Goal: Find specific fact: Find specific fact

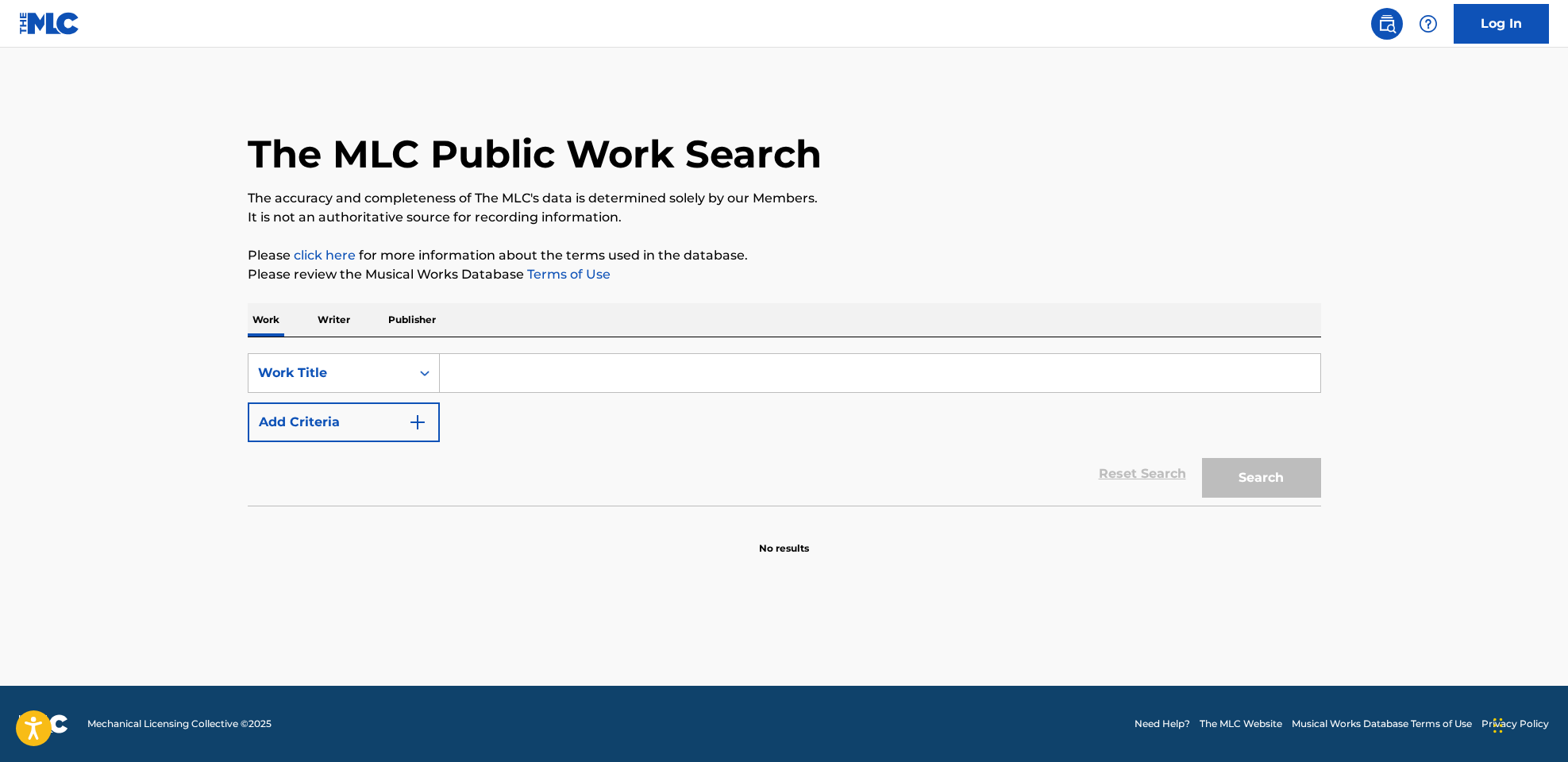
click at [492, 379] on input "Search Form" at bounding box center [880, 373] width 880 height 38
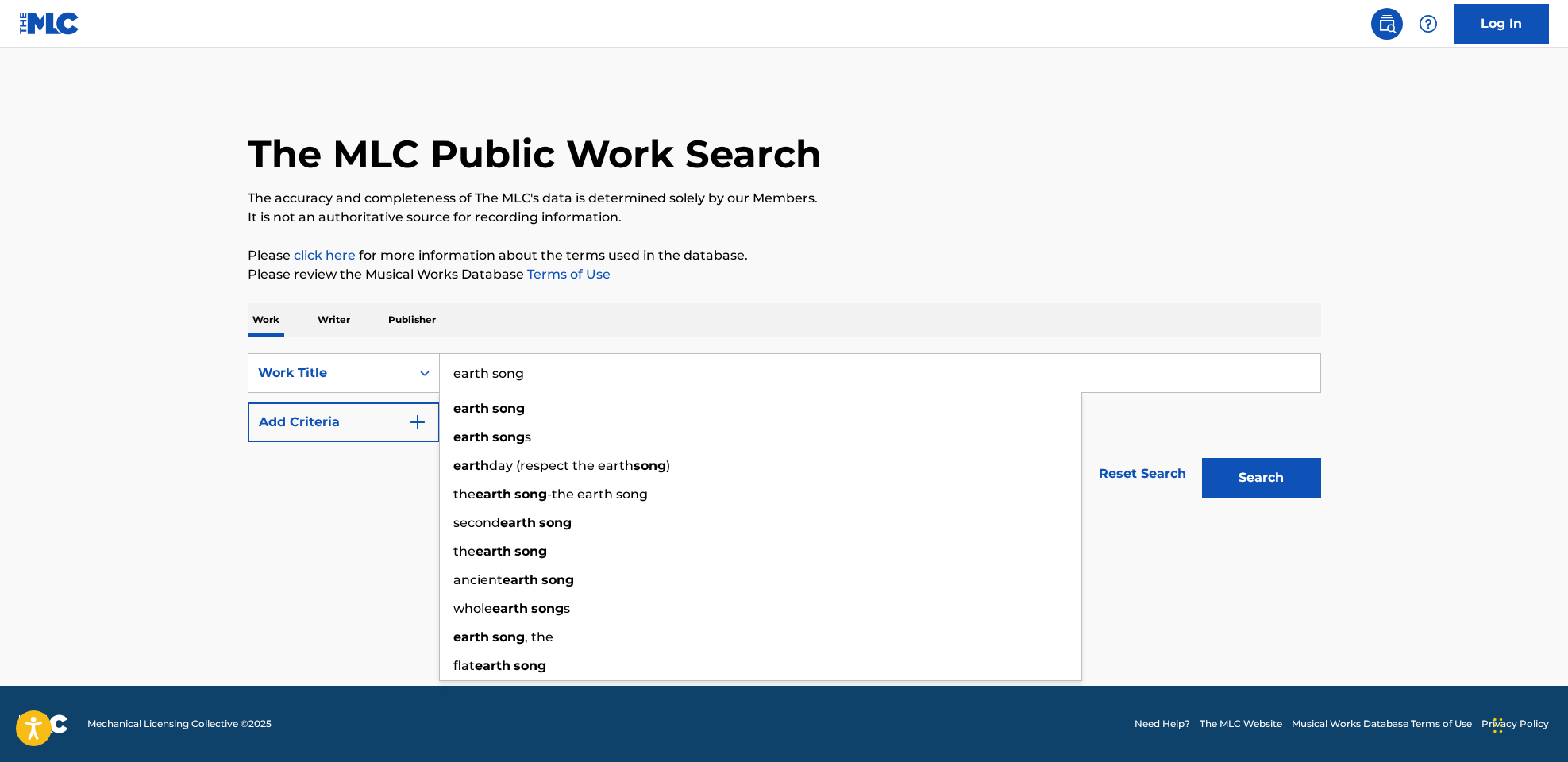
type input "earth song"
click at [290, 418] on button "Add Criteria" at bounding box center [344, 422] width 192 height 40
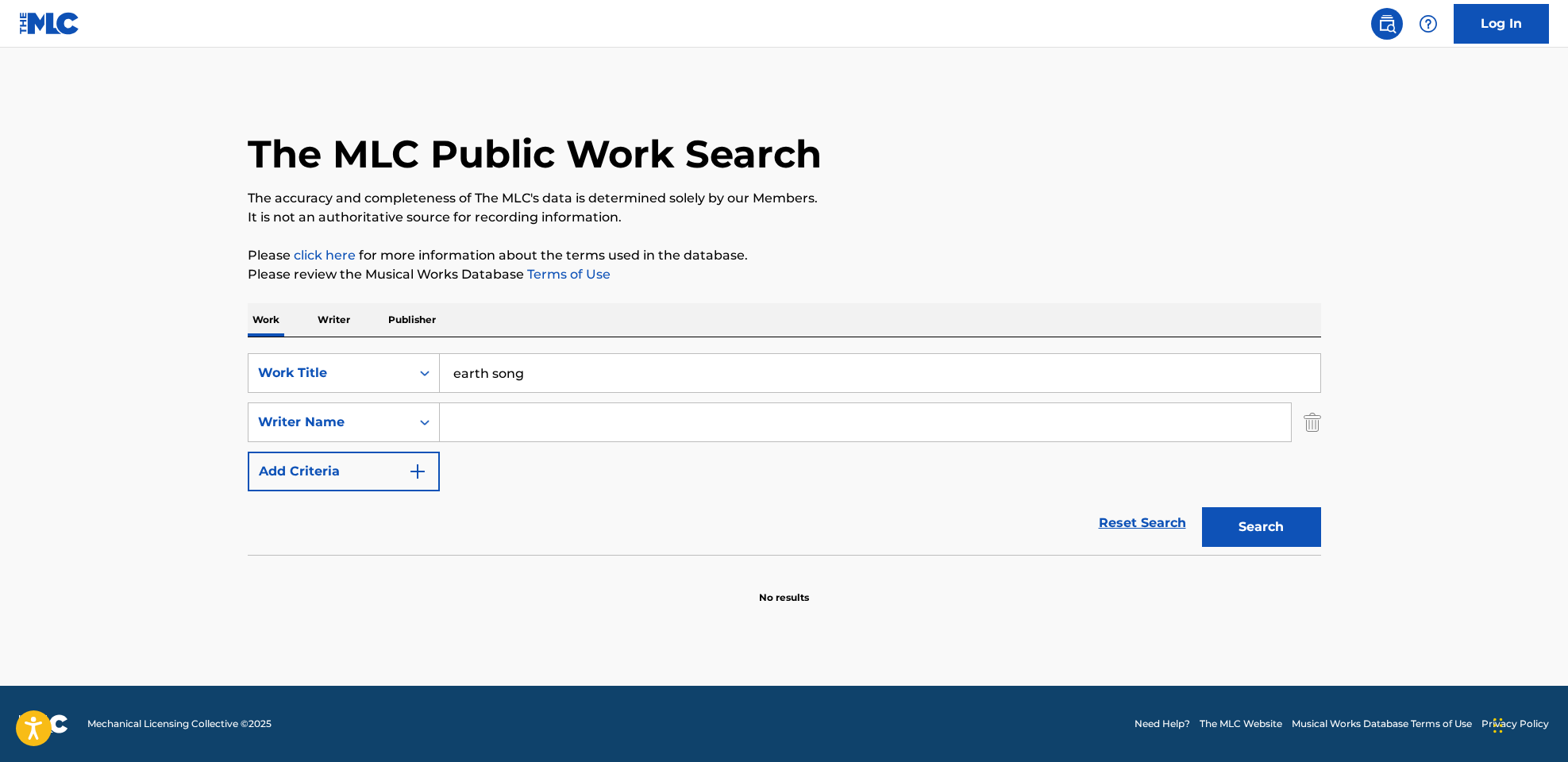
click at [501, 421] on input "Search Form" at bounding box center [865, 422] width 851 height 38
paste input "[PERSON_NAME]"
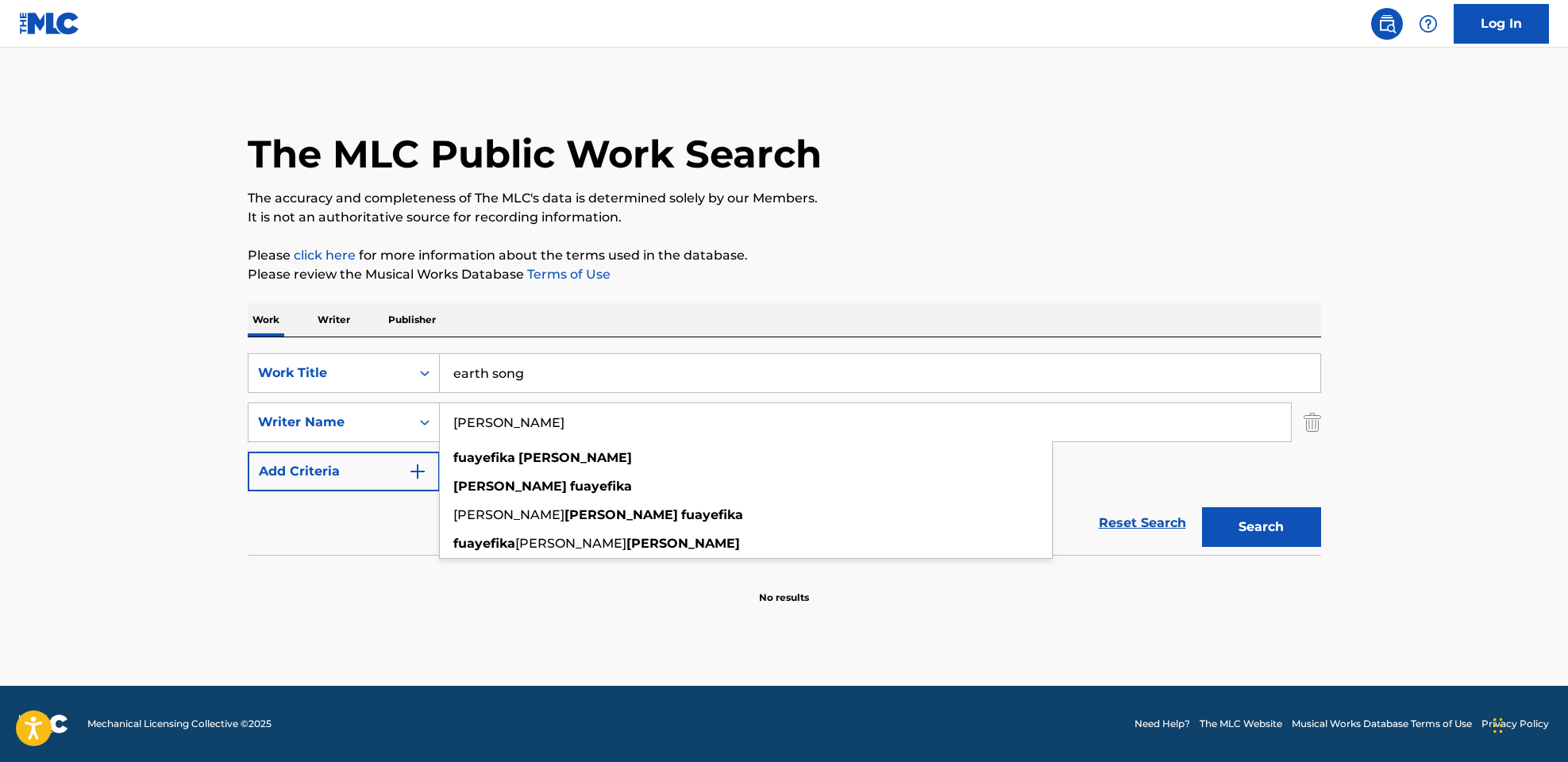
type input "[PERSON_NAME]"
click at [1293, 520] on button "Search" at bounding box center [1261, 527] width 119 height 40
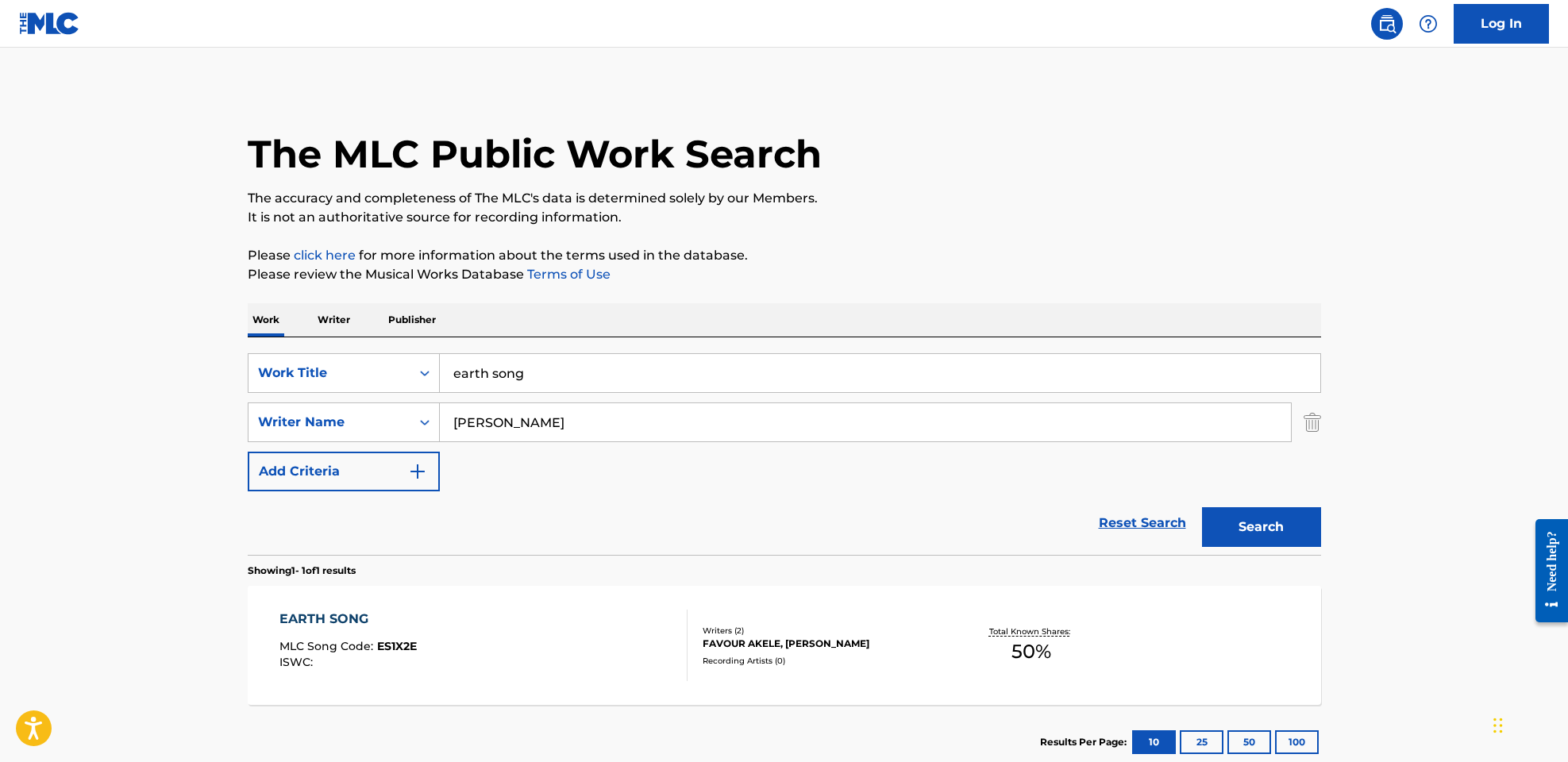
click at [510, 643] on div "EARTH SONG MLC Song Code : ES1X2E ISWC :" at bounding box center [483, 646] width 408 height 72
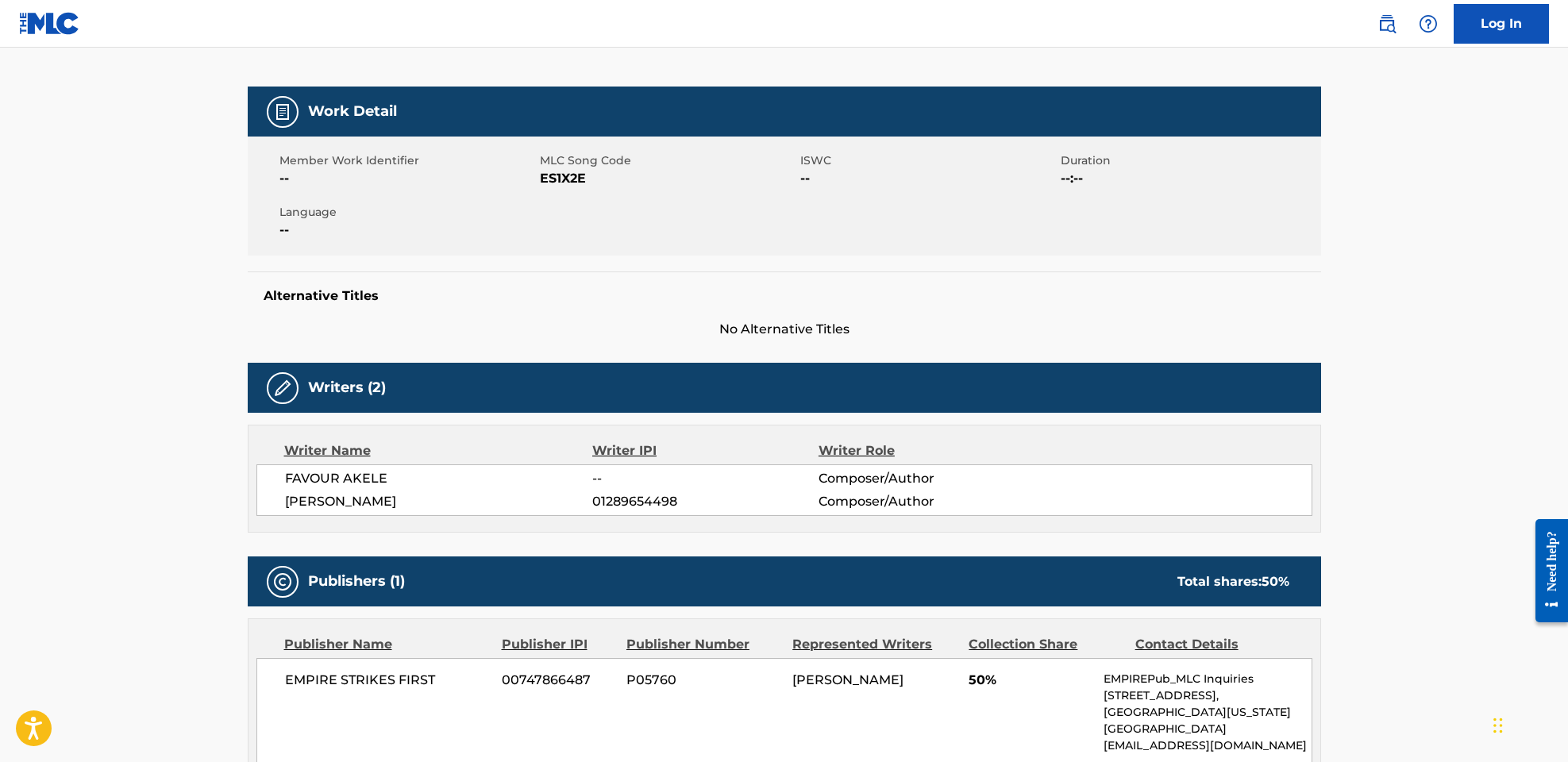
scroll to position [224, 0]
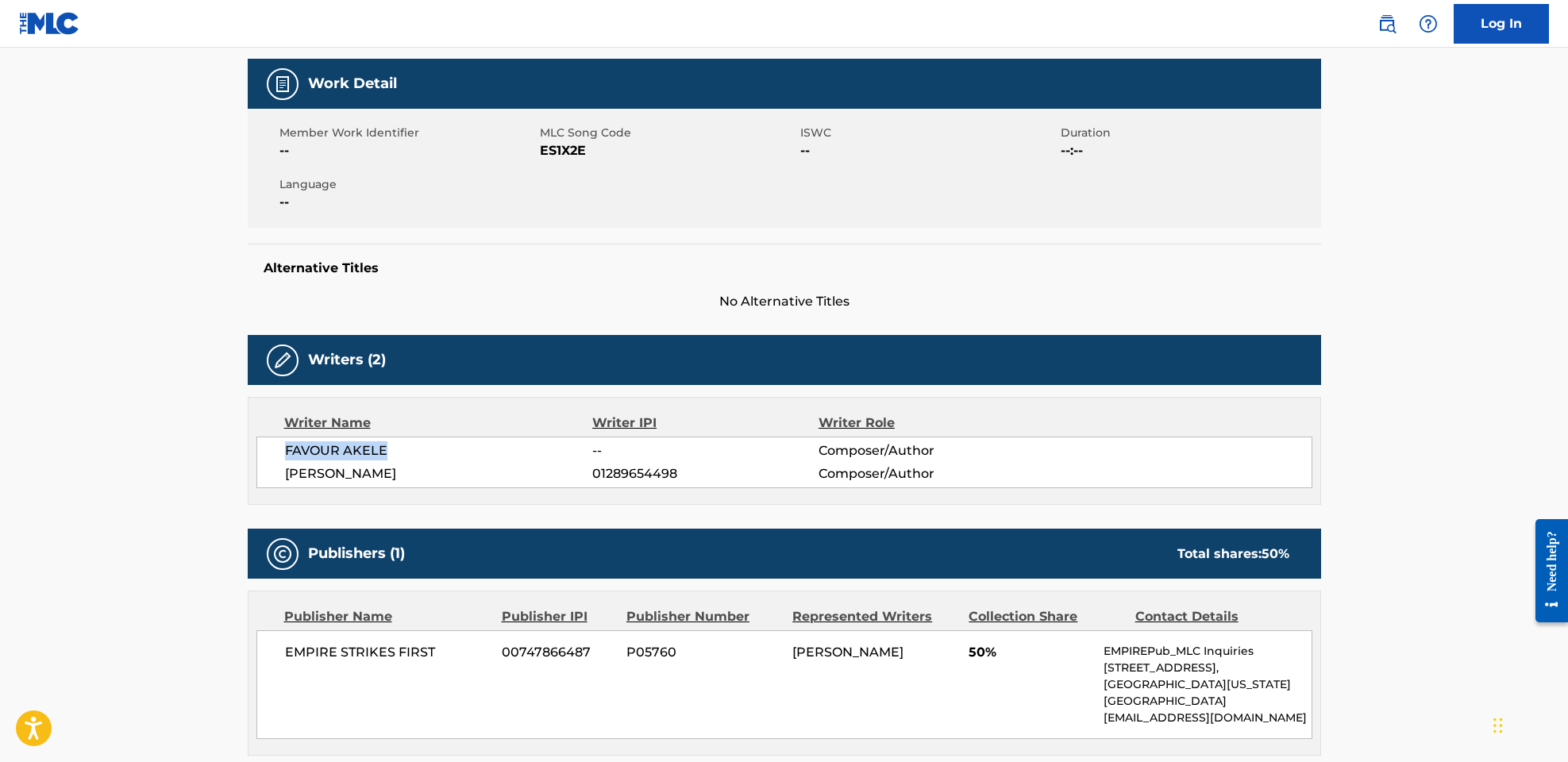
drag, startPoint x: 407, startPoint y: 450, endPoint x: 285, endPoint y: 452, distance: 122.0
click at [285, 452] on span "FAVOUR AKELE" at bounding box center [439, 451] width 308 height 19
copy span "FAVOUR AKELE"
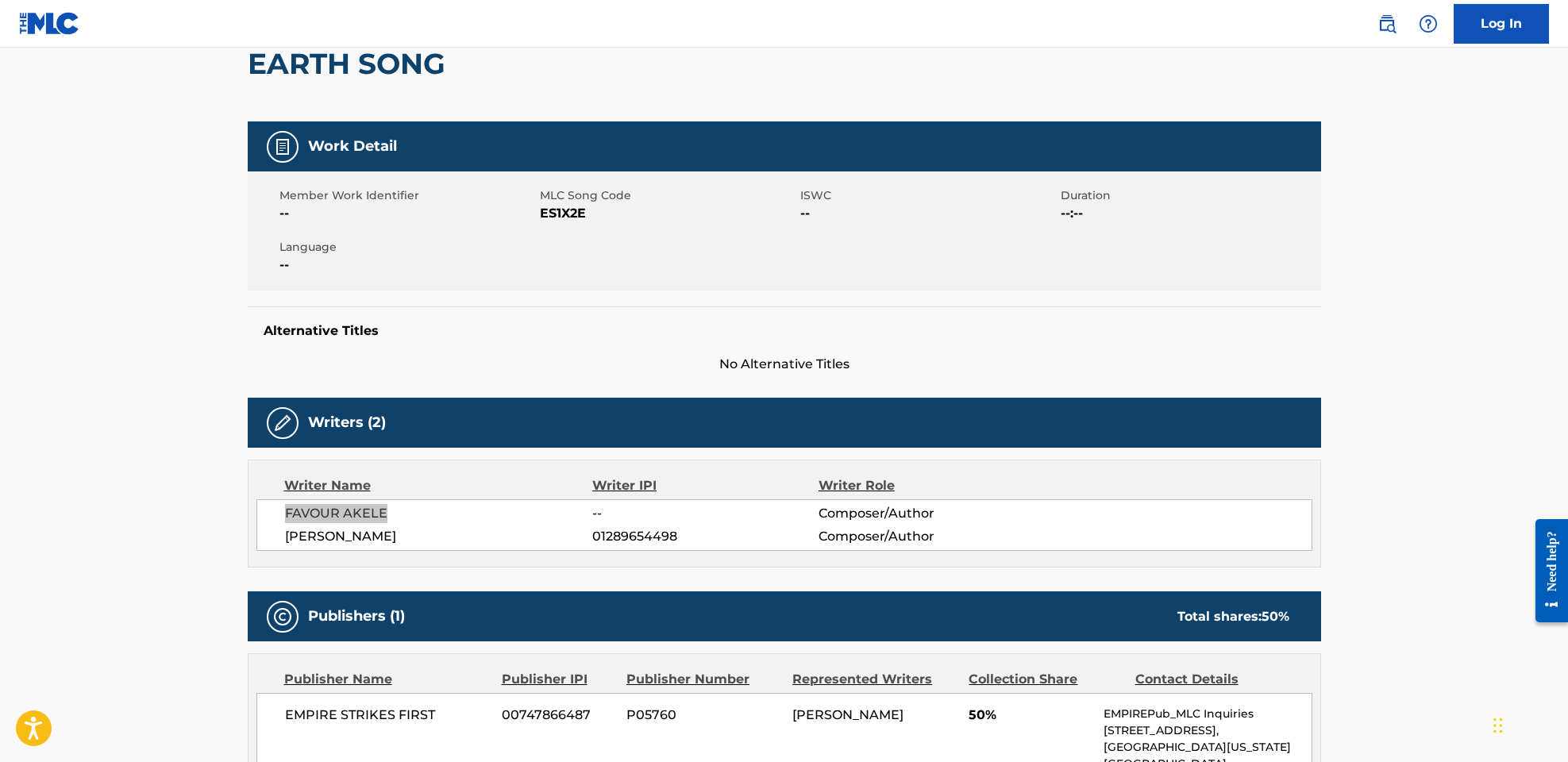
scroll to position [189, 0]
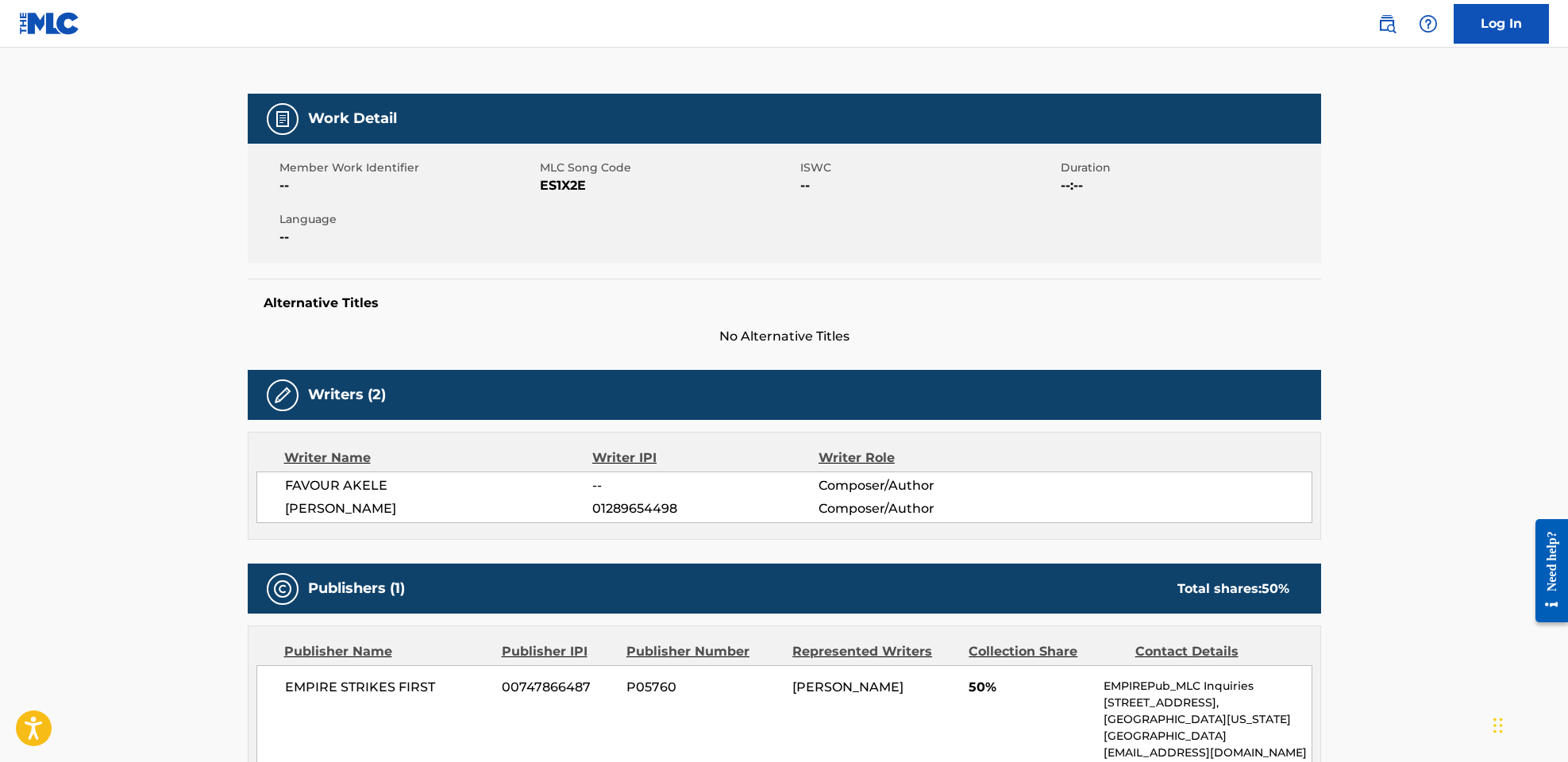
click at [187, 303] on main "< Back to public search results Copy work link EARTH SONG Work Detail Member Wo…" at bounding box center [784, 399] width 1568 height 1081
